Goal: Use online tool/utility

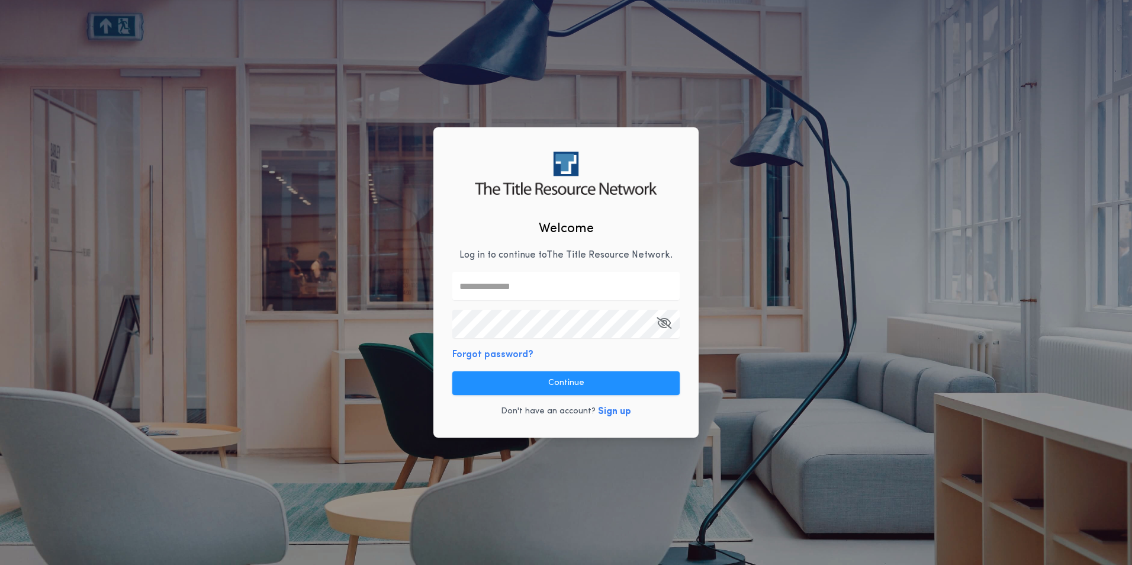
drag, startPoint x: 548, startPoint y: 286, endPoint x: 544, endPoint y: 292, distance: 7.2
click at [548, 286] on input "text" at bounding box center [565, 286] width 227 height 28
type input "**********"
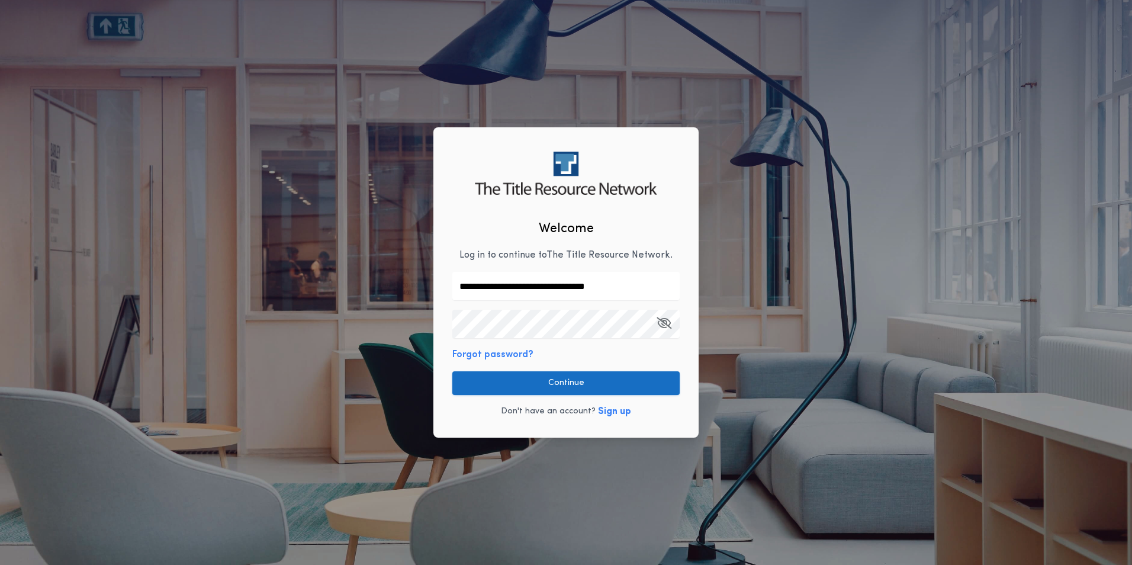
click at [591, 382] on button "Continue" at bounding box center [565, 383] width 227 height 24
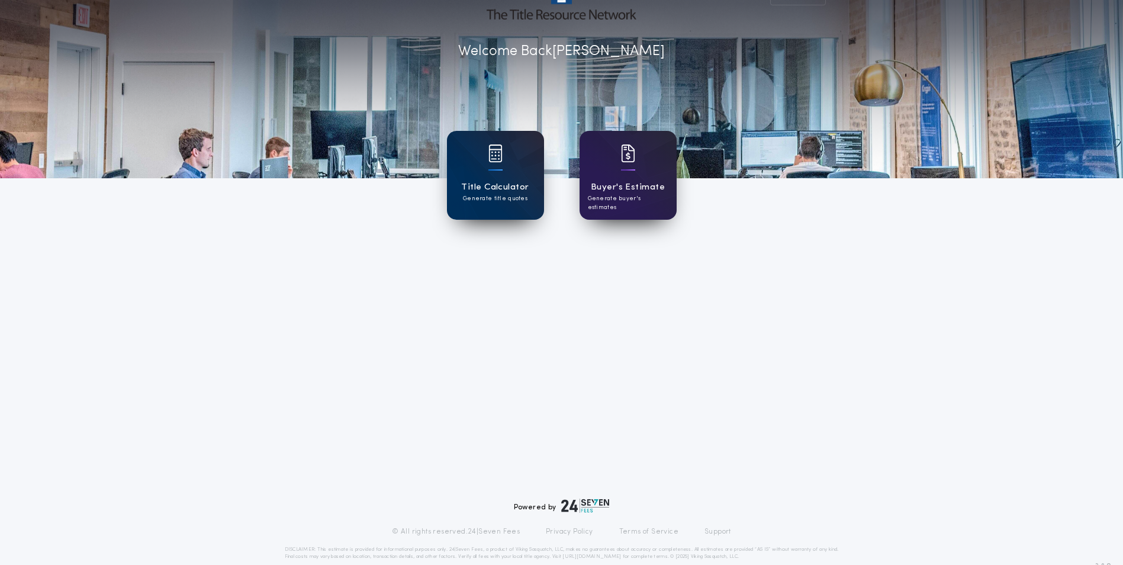
scroll to position [54, 0]
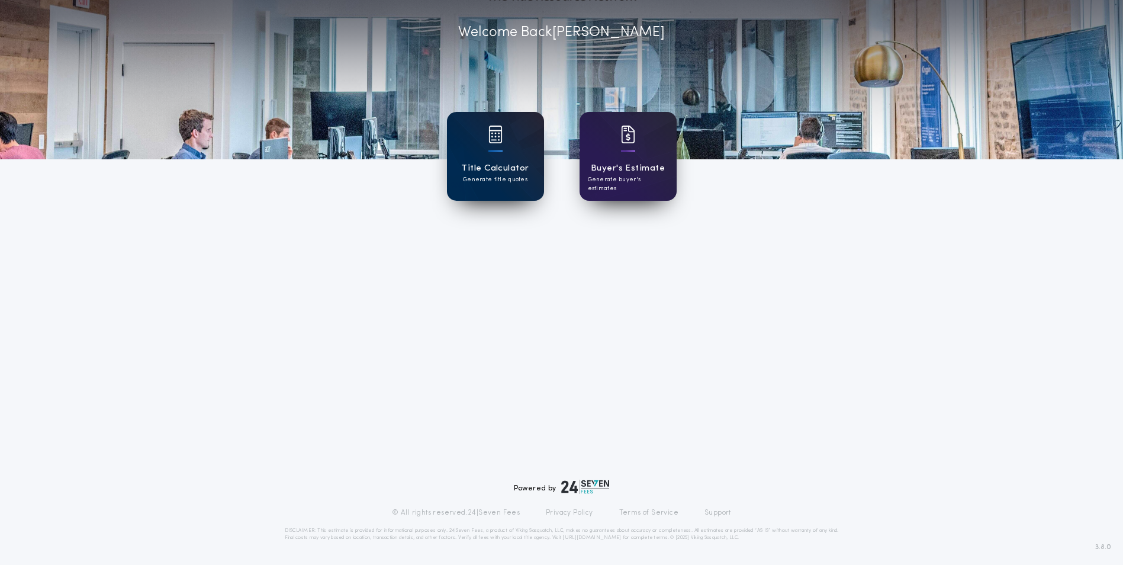
click at [487, 162] on h1 "Title Calculator" at bounding box center [494, 169] width 67 height 14
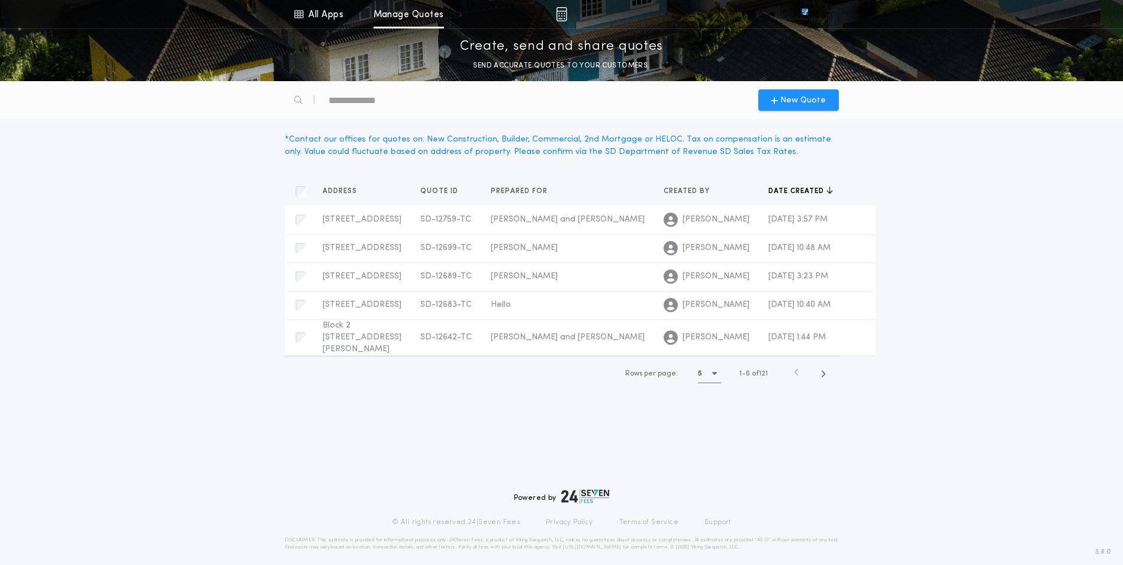
click at [709, 382] on div "5" at bounding box center [709, 373] width 23 height 18
click at [704, 446] on div "15 15" at bounding box center [712, 432] width 28 height 28
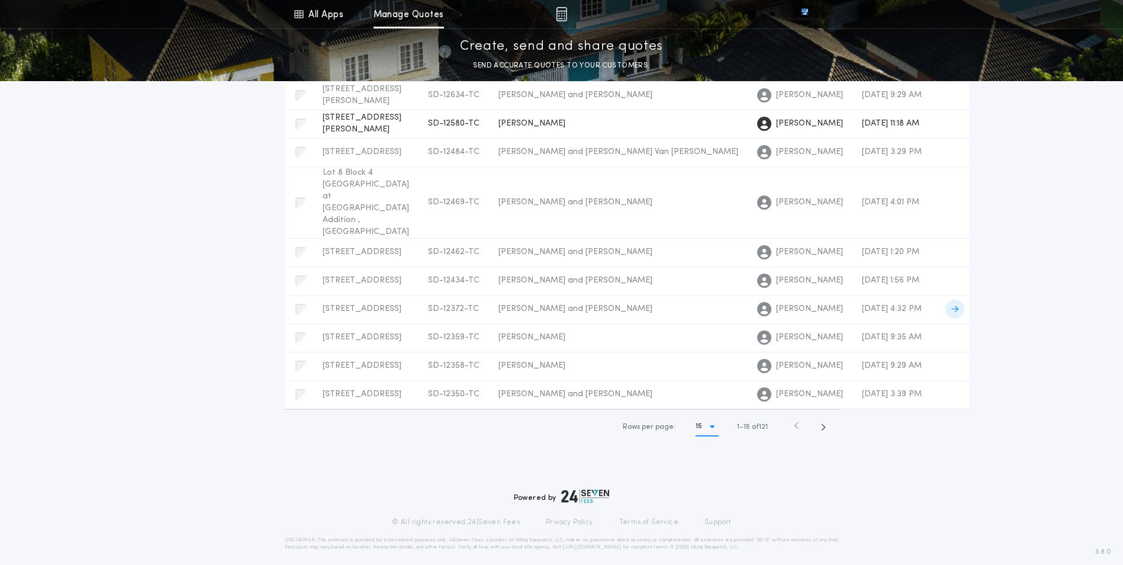
scroll to position [616, 0]
click at [823, 432] on icon "button" at bounding box center [822, 427] width 5 height 9
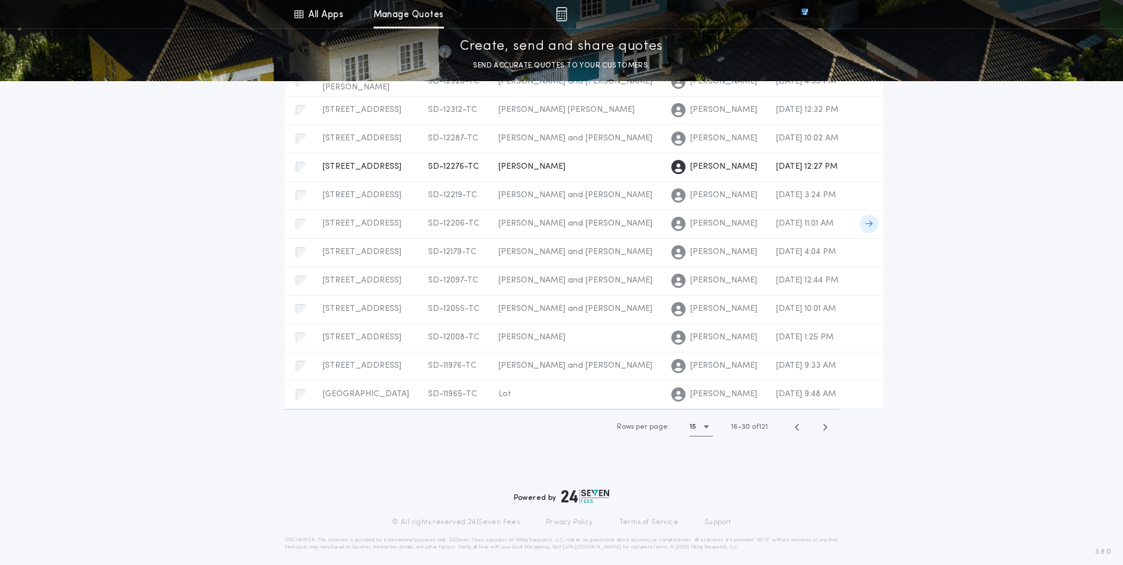
scroll to position [533, 0]
click at [825, 432] on icon "button" at bounding box center [824, 427] width 5 height 9
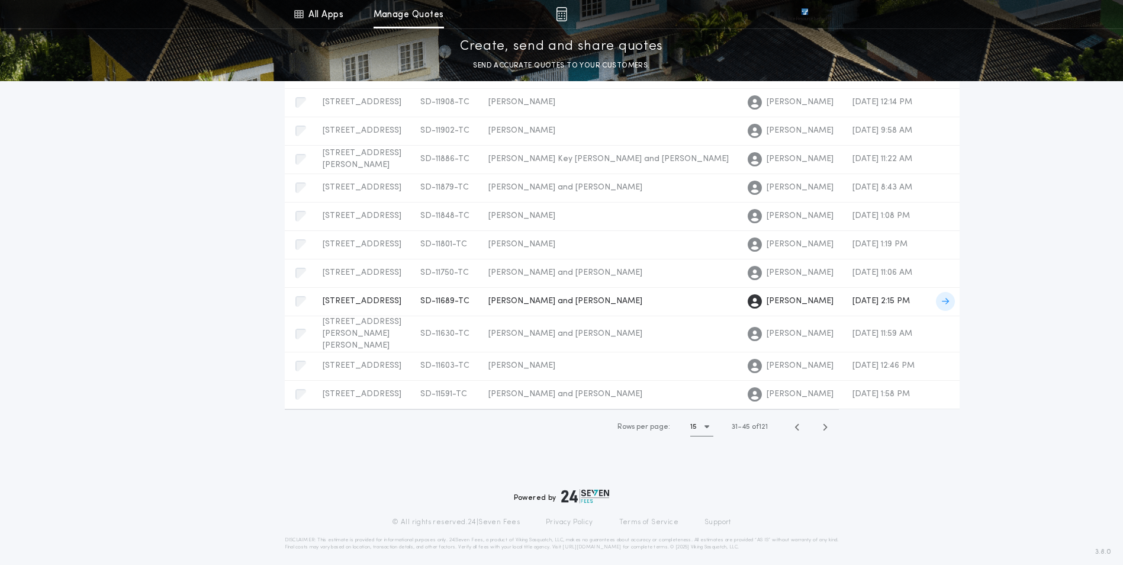
scroll to position [474, 0]
click at [832, 437] on span "button" at bounding box center [825, 426] width 21 height 21
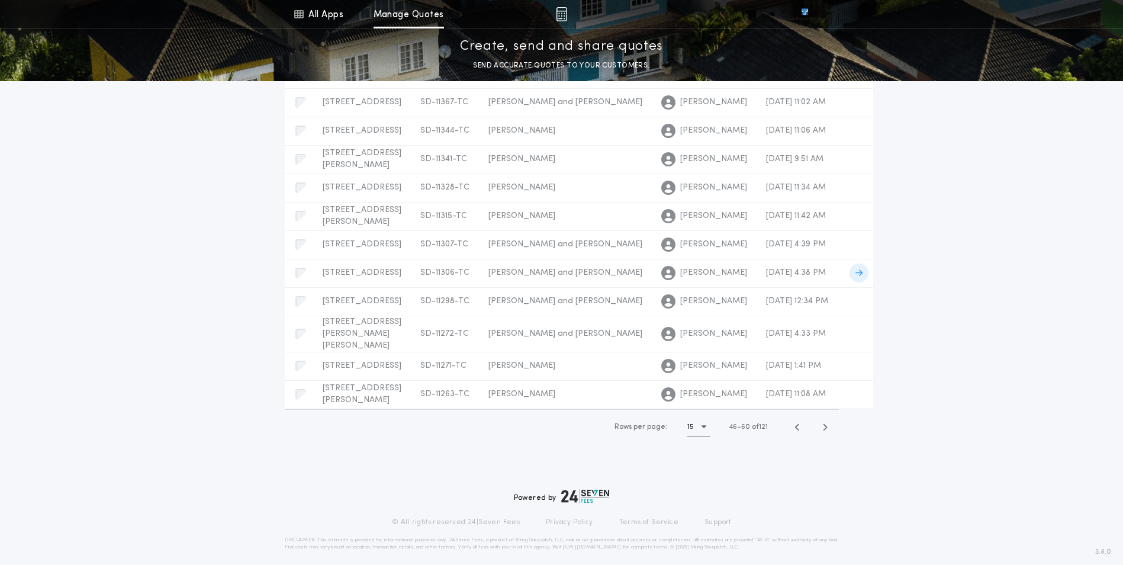
scroll to position [646, 0]
click at [820, 426] on span "button" at bounding box center [825, 426] width 21 height 21
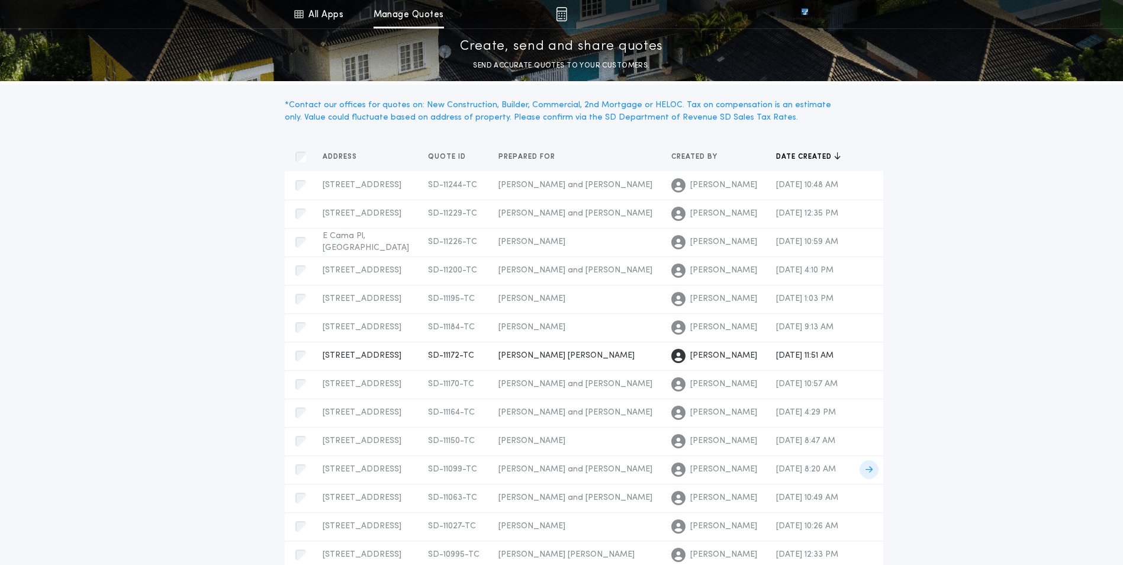
scroll to position [0, 0]
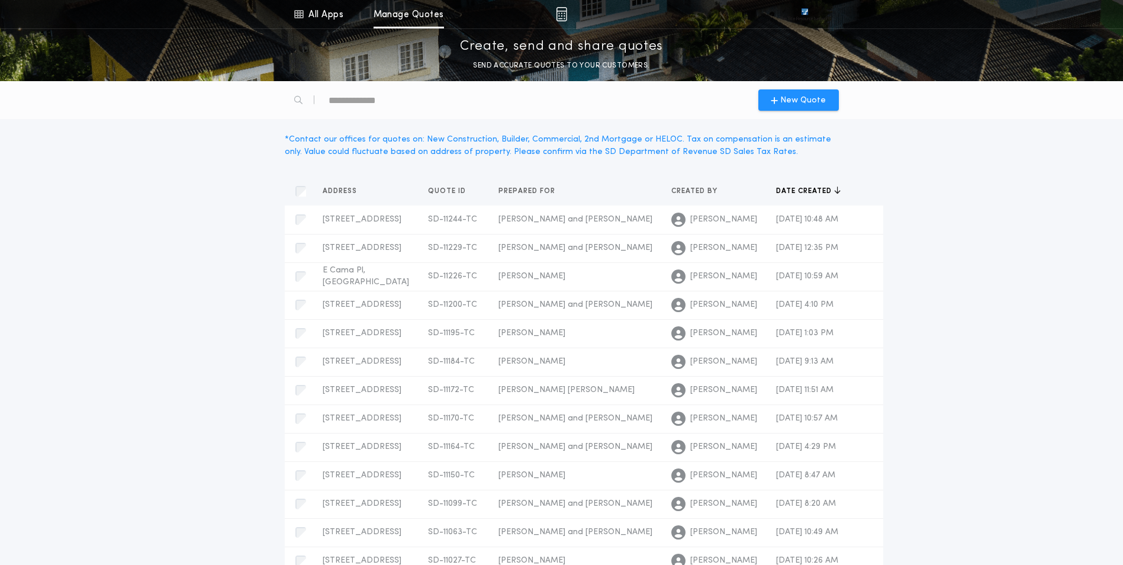
click at [382, 106] on div "text" at bounding box center [379, 100] width 101 height 19
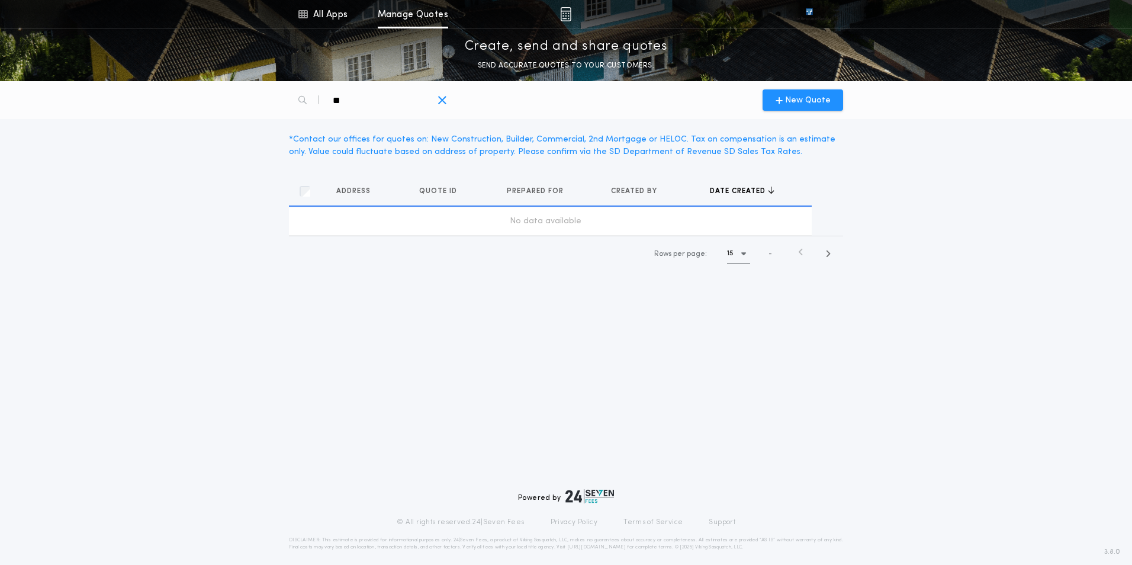
type div "*"
